Goal: Task Accomplishment & Management: Manage account settings

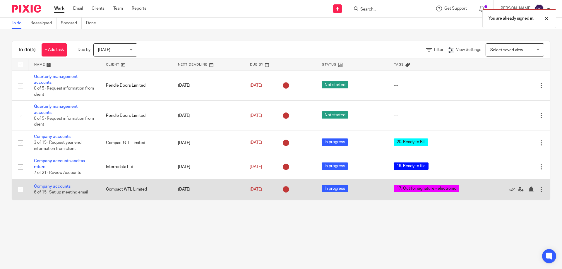
click at [55, 186] on link "Company accounts" at bounding box center [52, 187] width 37 height 4
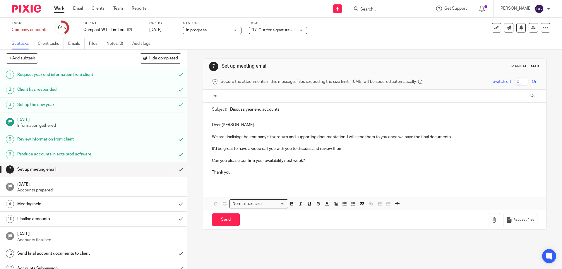
click at [302, 30] on div "17. Out for signature - electronic" at bounding box center [278, 30] width 59 height 7
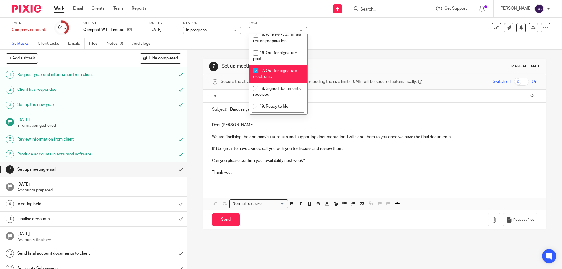
scroll to position [215, 0]
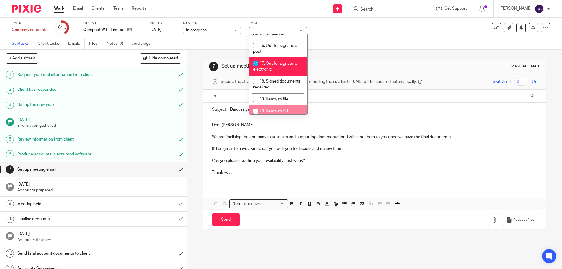
click at [256, 106] on input "checkbox" at bounding box center [255, 111] width 11 height 11
checkbox input "true"
click at [256, 58] on input "checkbox" at bounding box center [255, 63] width 11 height 11
checkbox input "false"
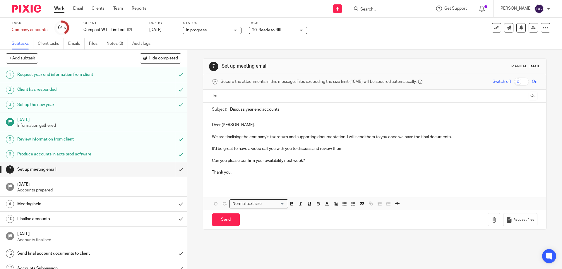
click at [402, 106] on input "Discuss year end accounts" at bounding box center [383, 109] width 307 height 13
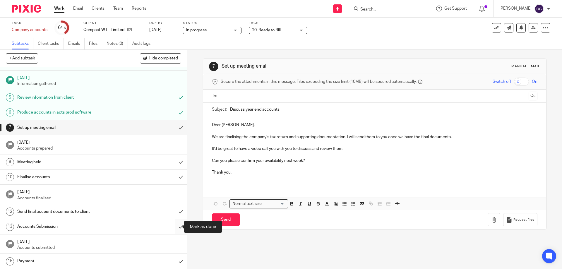
click at [176, 227] on input "submit" at bounding box center [93, 226] width 187 height 15
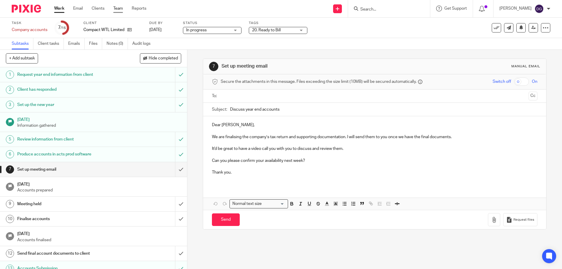
click at [121, 6] on link "Team" at bounding box center [118, 9] width 10 height 6
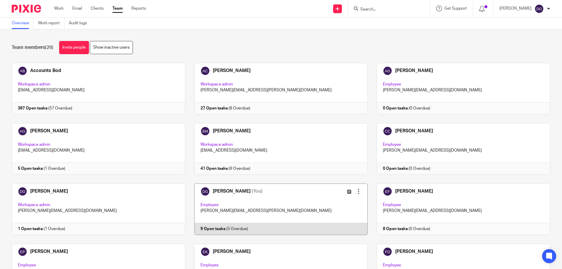
click at [224, 192] on link at bounding box center [276, 210] width 183 height 52
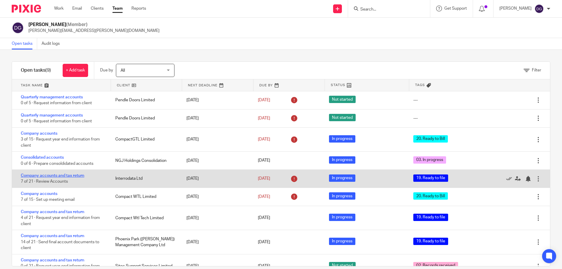
click at [53, 177] on link "Company accounts and tax return" at bounding box center [53, 176] width 64 height 4
click at [35, 175] on link "Company accounts and tax return" at bounding box center [53, 176] width 64 height 4
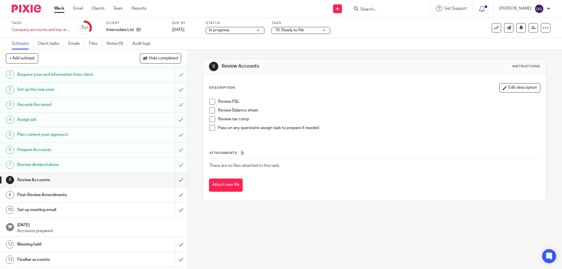
click at [325, 30] on div "19. Ready to file" at bounding box center [301, 30] width 59 height 7
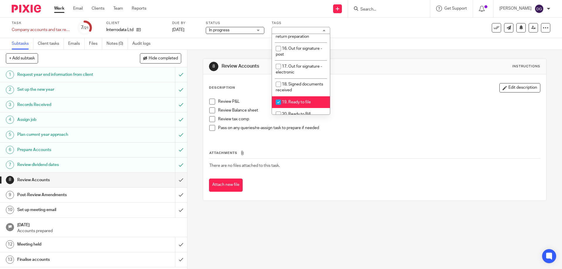
scroll to position [241, 0]
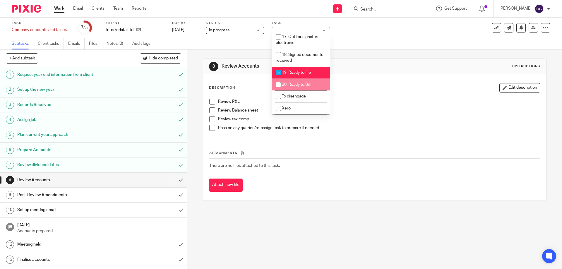
click at [279, 79] on input "checkbox" at bounding box center [278, 84] width 11 height 11
checkbox input "true"
click at [278, 67] on input "checkbox" at bounding box center [278, 72] width 11 height 11
checkbox input "false"
click at [137, 129] on link "5 Plan current year approach" at bounding box center [87, 134] width 175 height 15
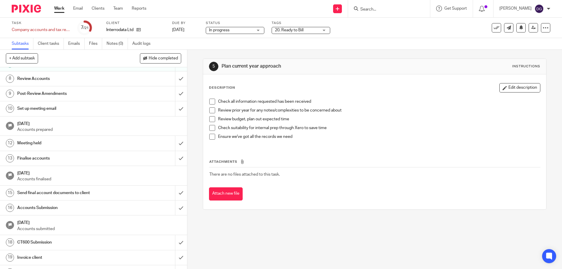
scroll to position [128, 0]
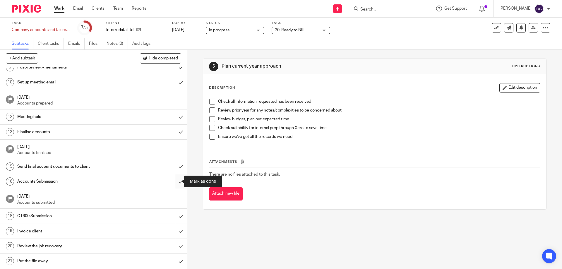
click at [173, 182] on input "submit" at bounding box center [93, 181] width 187 height 15
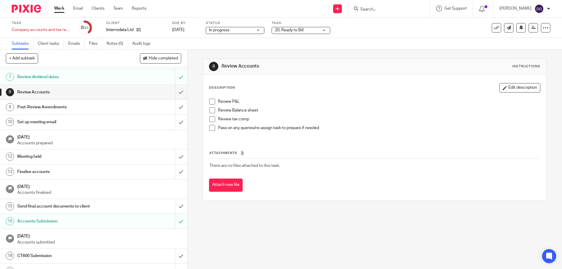
scroll to position [128, 0]
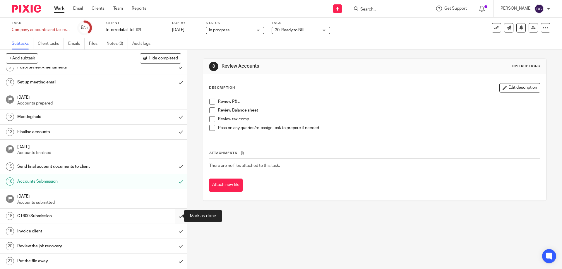
click at [177, 215] on input "submit" at bounding box center [93, 216] width 187 height 15
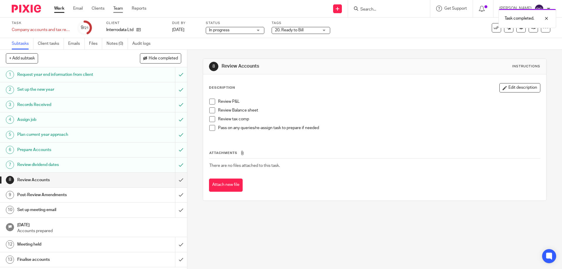
click at [120, 8] on link "Team" at bounding box center [118, 9] width 10 height 6
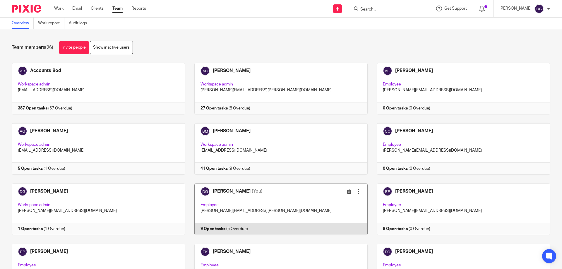
click at [232, 190] on link at bounding box center [276, 210] width 183 height 52
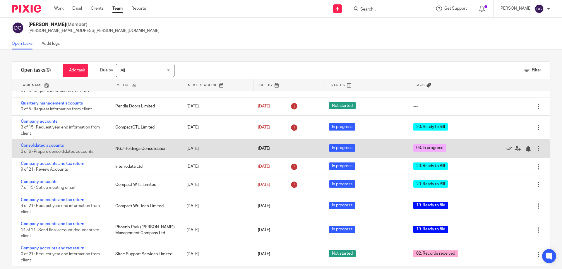
scroll to position [9, 0]
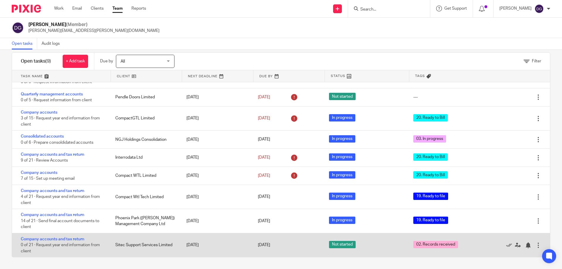
click at [127, 244] on div "Sitec Support Services Limited" at bounding box center [145, 245] width 71 height 12
click at [66, 239] on link "Company accounts and tax return" at bounding box center [53, 239] width 64 height 4
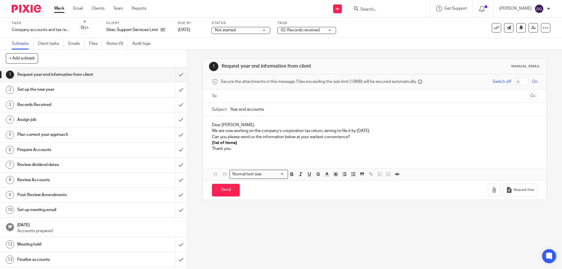
click at [265, 30] on div "Not started Not started" at bounding box center [241, 30] width 59 height 7
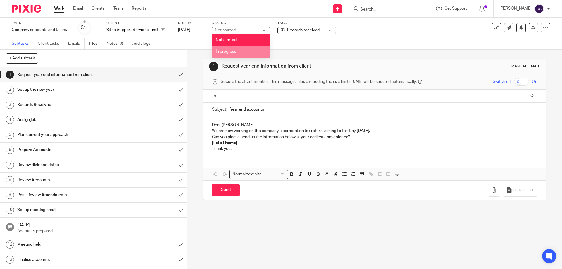
click at [230, 52] on span "In progress" at bounding box center [226, 52] width 21 height 4
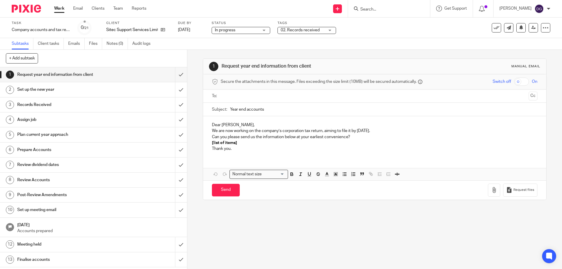
click at [331, 30] on div "02. Records received" at bounding box center [307, 30] width 59 height 7
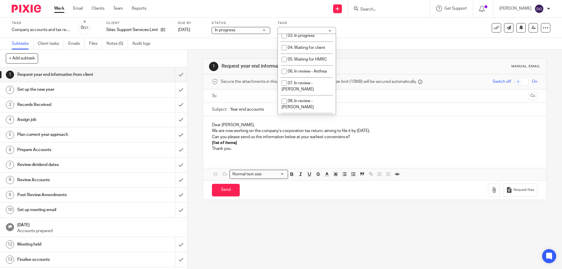
scroll to position [34, 0]
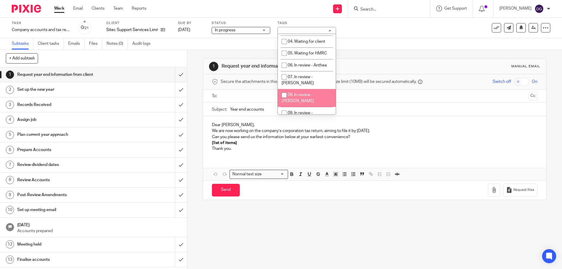
click at [284, 90] on input "checkbox" at bounding box center [284, 95] width 11 height 11
checkbox input "true"
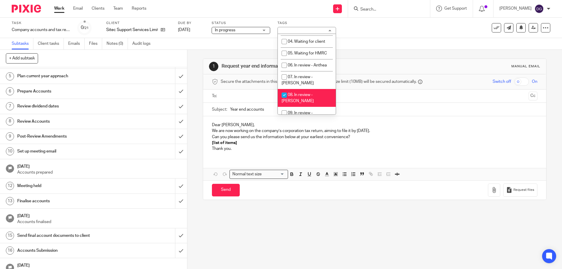
scroll to position [29, 0]
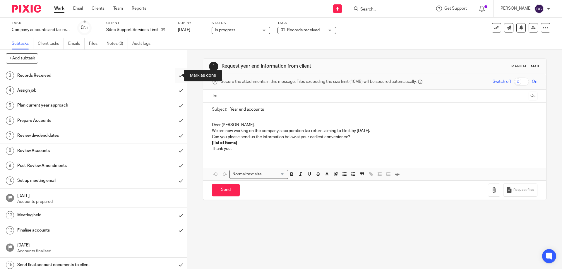
click at [176, 76] on input "submit" at bounding box center [93, 75] width 187 height 15
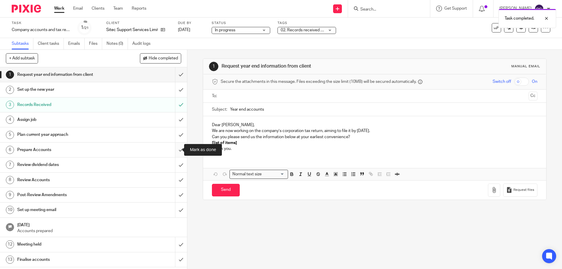
click at [175, 149] on input "submit" at bounding box center [93, 150] width 187 height 15
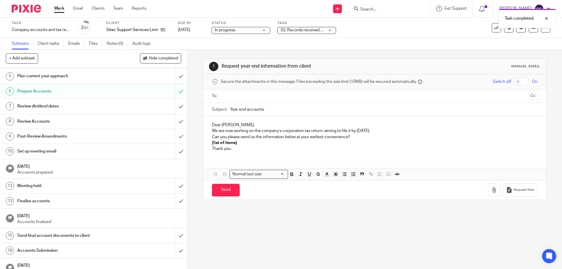
scroll to position [128, 0]
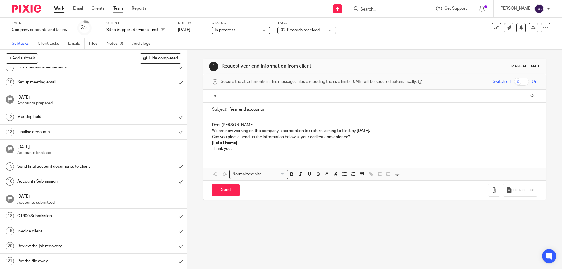
click at [120, 8] on link "Team" at bounding box center [118, 9] width 10 height 6
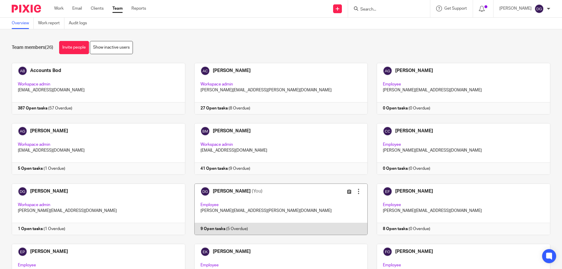
scroll to position [59, 0]
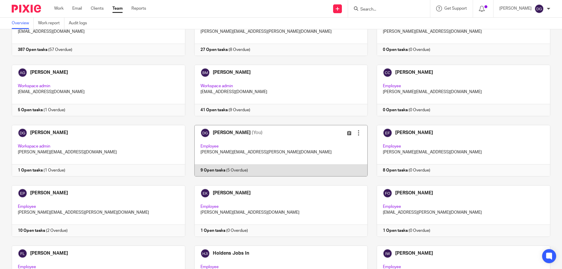
click at [218, 129] on link at bounding box center [276, 151] width 183 height 52
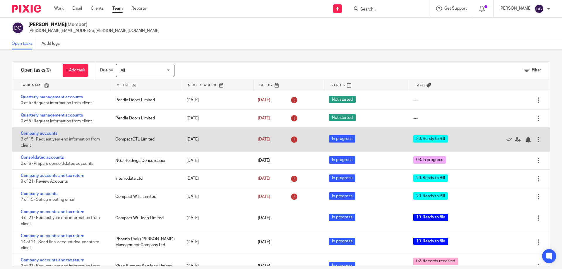
scroll to position [12, 0]
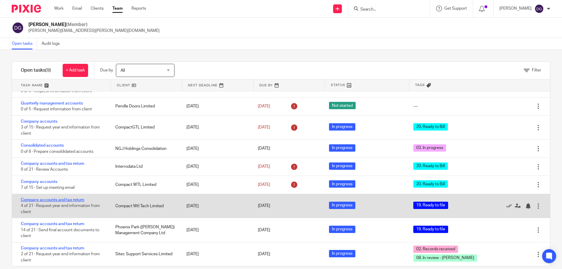
click at [50, 201] on link "Company accounts and tax return" at bounding box center [53, 200] width 64 height 4
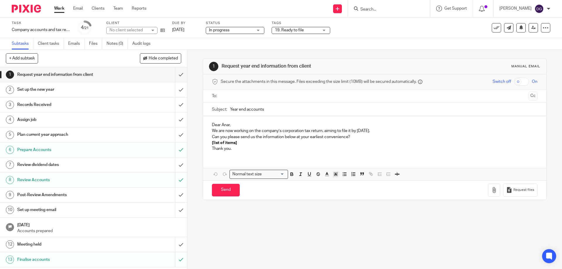
scroll to position [59, 0]
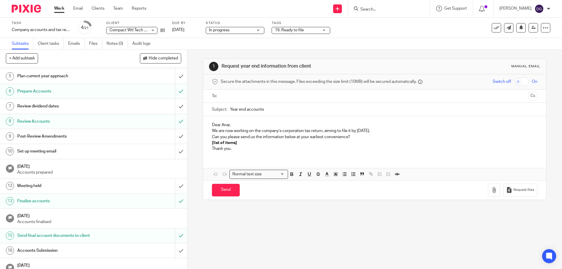
click at [325, 30] on div "19. Ready to file" at bounding box center [301, 30] width 59 height 7
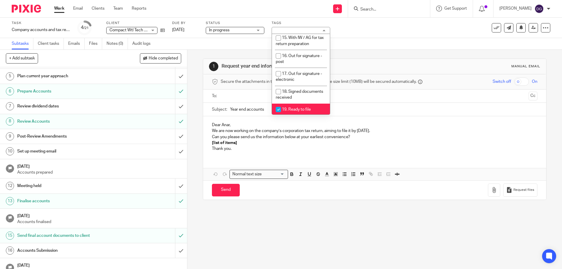
scroll to position [228, 0]
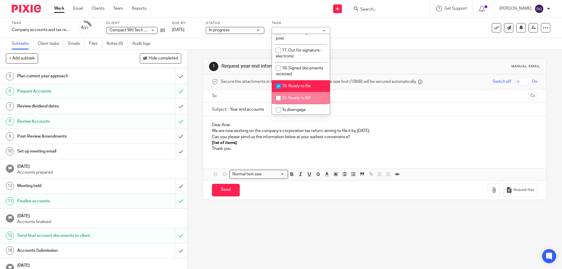
click at [280, 93] on input "checkbox" at bounding box center [278, 98] width 11 height 11
checkbox input "true"
click at [280, 81] on input "checkbox" at bounding box center [278, 86] width 11 height 11
checkbox input "false"
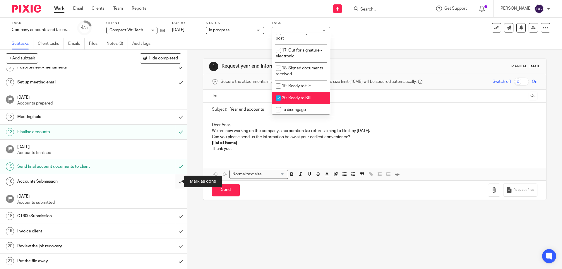
click at [175, 182] on input "submit" at bounding box center [93, 181] width 187 height 15
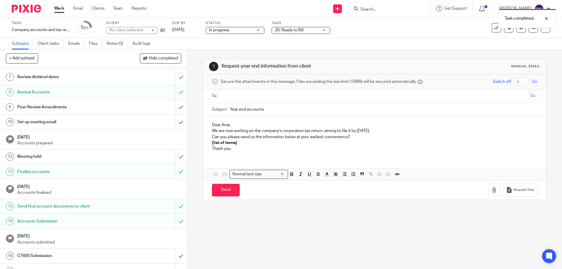
scroll to position [128, 0]
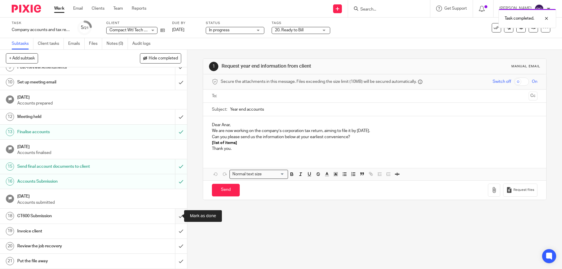
click at [176, 217] on input "submit" at bounding box center [93, 216] width 187 height 15
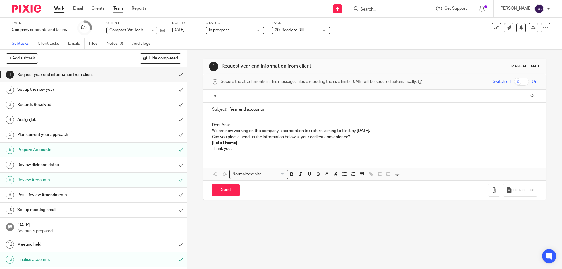
click at [119, 7] on link "Team" at bounding box center [118, 9] width 10 height 6
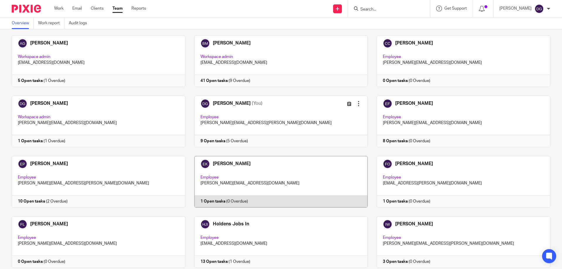
scroll to position [117, 0]
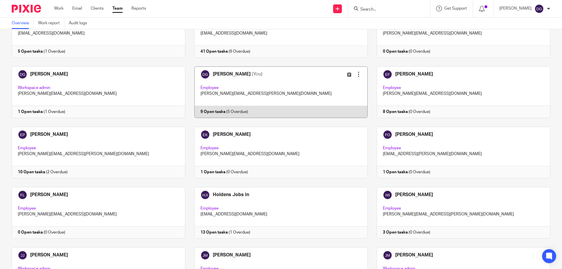
click at [217, 72] on link at bounding box center [276, 92] width 183 height 52
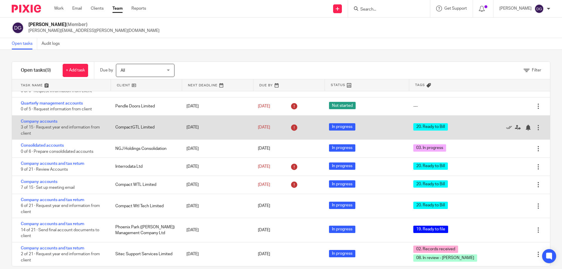
scroll to position [9, 0]
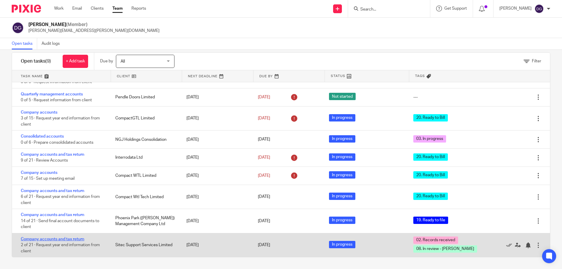
click at [60, 238] on link "Company accounts and tax return" at bounding box center [53, 239] width 64 height 4
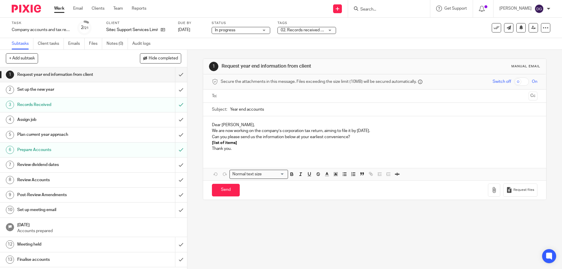
click at [332, 30] on div "02. Records received + 1" at bounding box center [307, 30] width 59 height 7
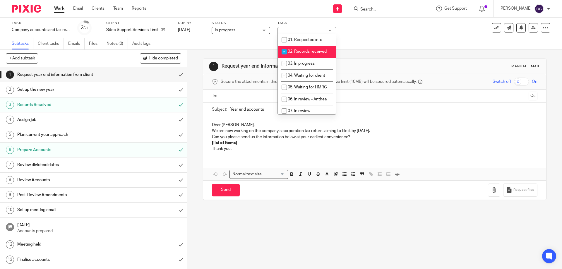
click at [288, 50] on input "checkbox" at bounding box center [284, 51] width 11 height 11
checkbox input "false"
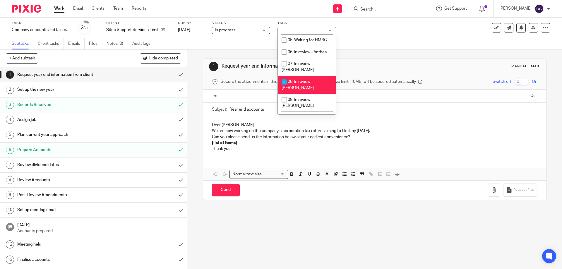
scroll to position [52, 0]
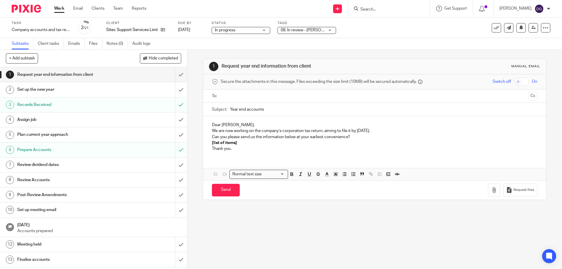
click at [399, 134] on p "Can you please send us the information below at your earliest convenience?" at bounding box center [374, 137] width 325 height 6
click at [121, 8] on link "Team" at bounding box center [118, 9] width 10 height 6
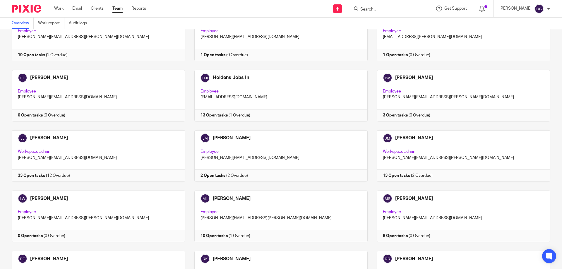
scroll to position [146, 0]
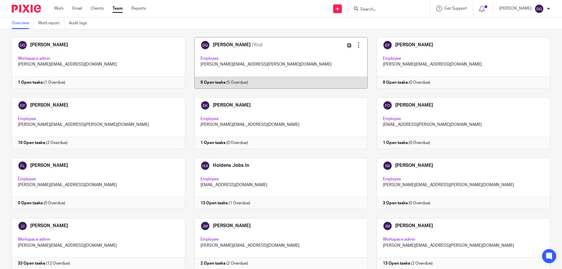
click at [217, 44] on link at bounding box center [276, 63] width 183 height 52
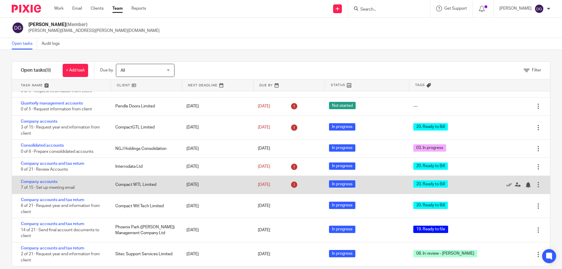
scroll to position [9, 0]
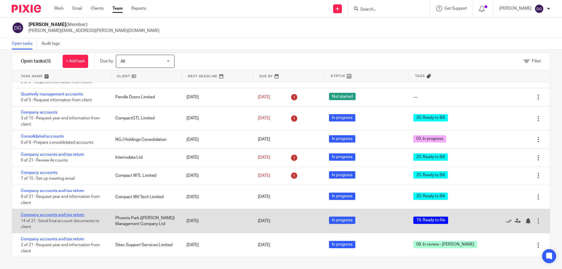
click at [52, 215] on link "Company accounts and tax return" at bounding box center [53, 215] width 64 height 4
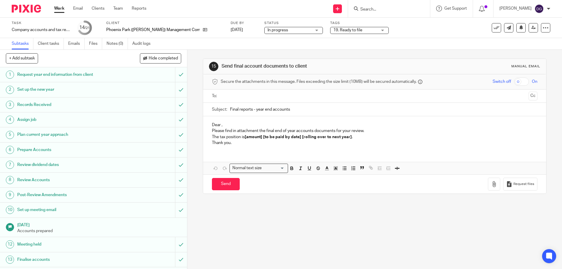
click at [370, 30] on div "19. Ready to file" at bounding box center [359, 30] width 59 height 7
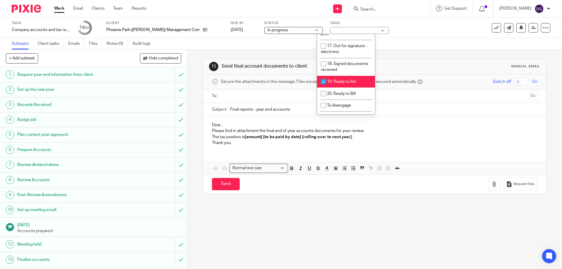
scroll to position [243, 0]
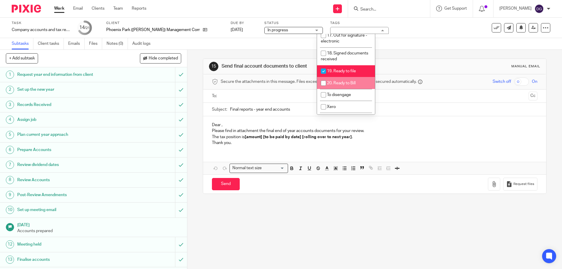
click at [323, 78] on input "checkbox" at bounding box center [323, 83] width 11 height 11
checkbox input "true"
click at [325, 66] on input "checkbox" at bounding box center [323, 71] width 11 height 11
checkbox input "false"
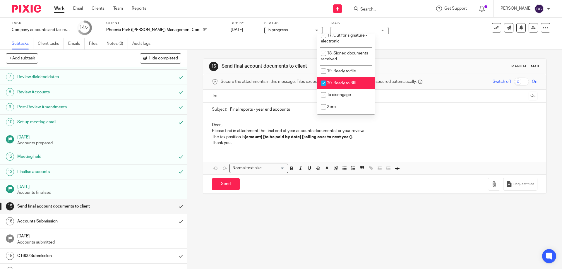
scroll to position [128, 0]
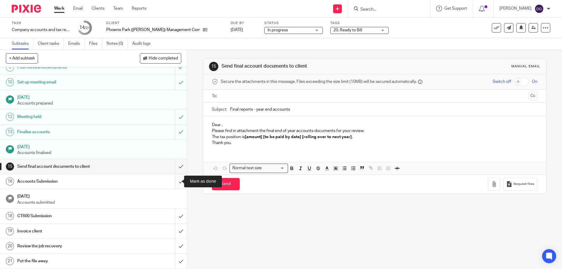
click at [176, 180] on input "submit" at bounding box center [93, 181] width 187 height 15
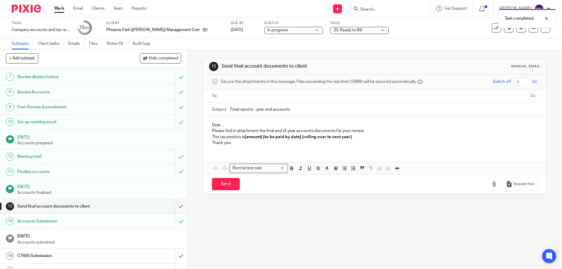
scroll to position [117, 0]
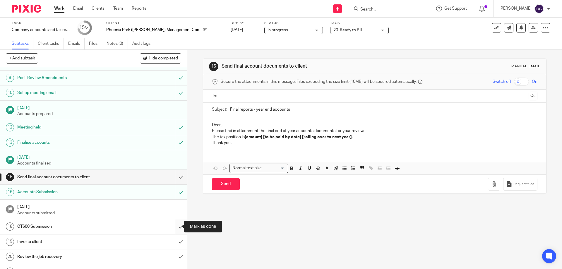
click at [177, 227] on input "submit" at bounding box center [93, 226] width 187 height 15
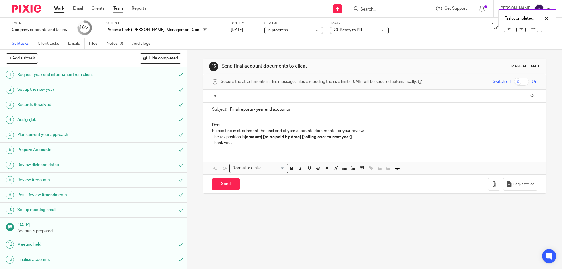
click at [120, 7] on link "Team" at bounding box center [118, 9] width 10 height 6
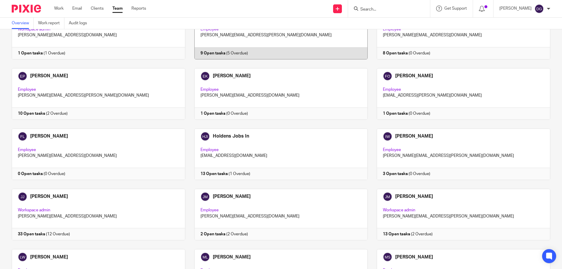
scroll to position [146, 0]
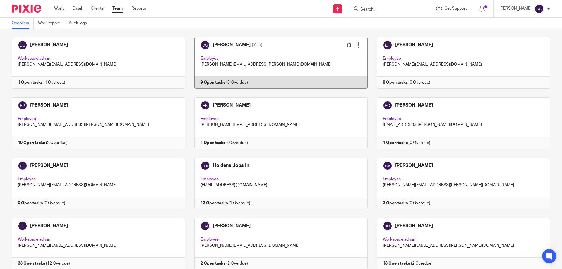
click at [225, 43] on link at bounding box center [276, 63] width 183 height 52
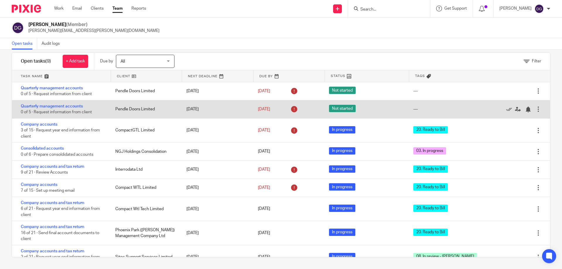
scroll to position [12, 0]
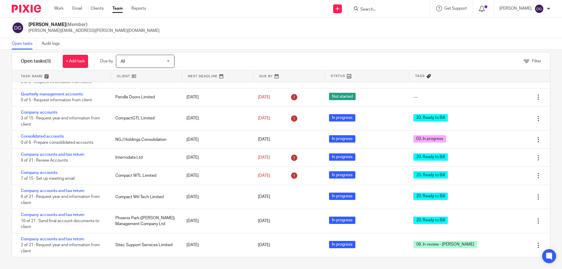
click at [485, 11] on icon at bounding box center [482, 9] width 6 height 6
click at [485, 6] on icon at bounding box center [482, 9] width 6 height 6
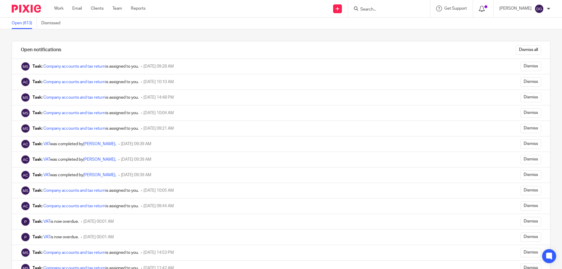
click at [485, 9] on icon at bounding box center [482, 9] width 6 height 6
click at [120, 10] on link "Team" at bounding box center [117, 9] width 10 height 6
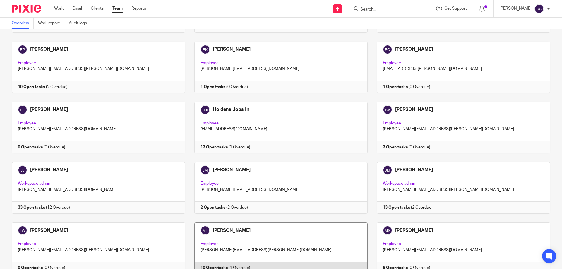
scroll to position [115, 0]
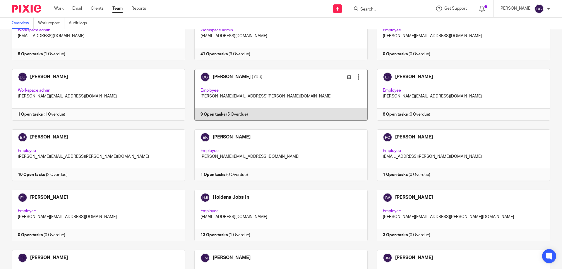
click at [221, 78] on link at bounding box center [276, 95] width 183 height 52
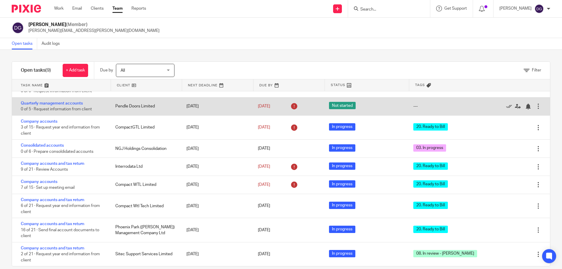
scroll to position [9, 0]
